Goal: Register for event/course

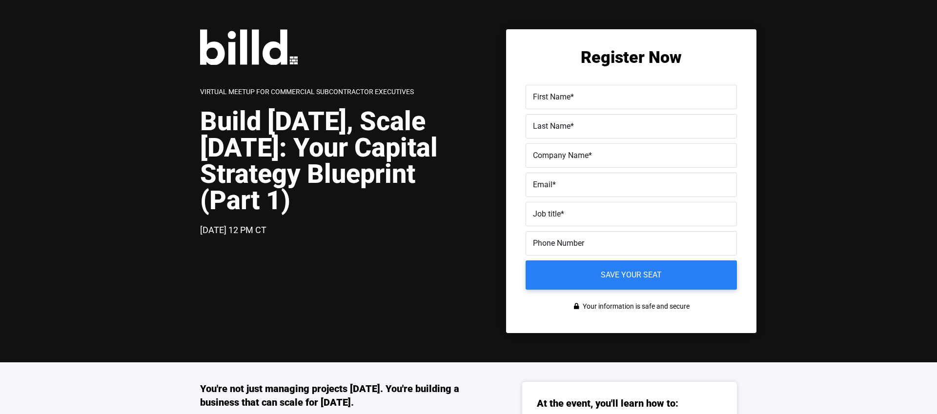
click at [285, 96] on div "Virtual Meetup for Commercial Subcontractor Executives" at bounding box center [334, 91] width 268 height 14
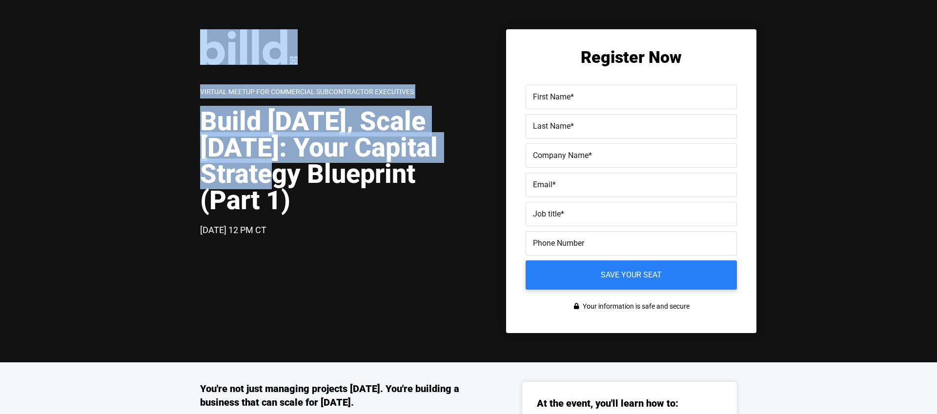
drag, startPoint x: 199, startPoint y: 107, endPoint x: 354, endPoint y: 178, distance: 170.1
click at [354, 178] on div "Virtual Meetup for Commercial Subcontractor Executives Build [DATE], Scale [DAT…" at bounding box center [468, 181] width 937 height 363
click at [354, 178] on h1 "Build [DATE], Scale [DATE]: Your Capital Strategy Blueprint (Part 1)" at bounding box center [334, 160] width 268 height 105
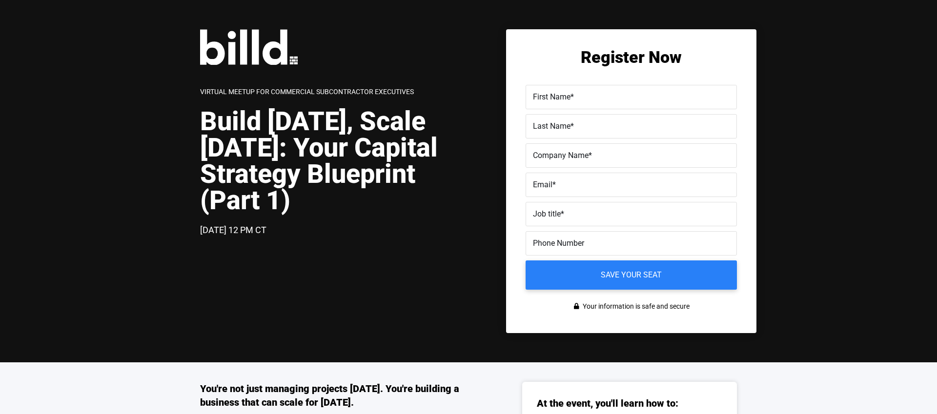
click at [330, 160] on h1 "Build [DATE], Scale [DATE]: Your Capital Strategy Blueprint (Part 1)" at bounding box center [334, 160] width 268 height 105
